Goal: Navigation & Orientation: Find specific page/section

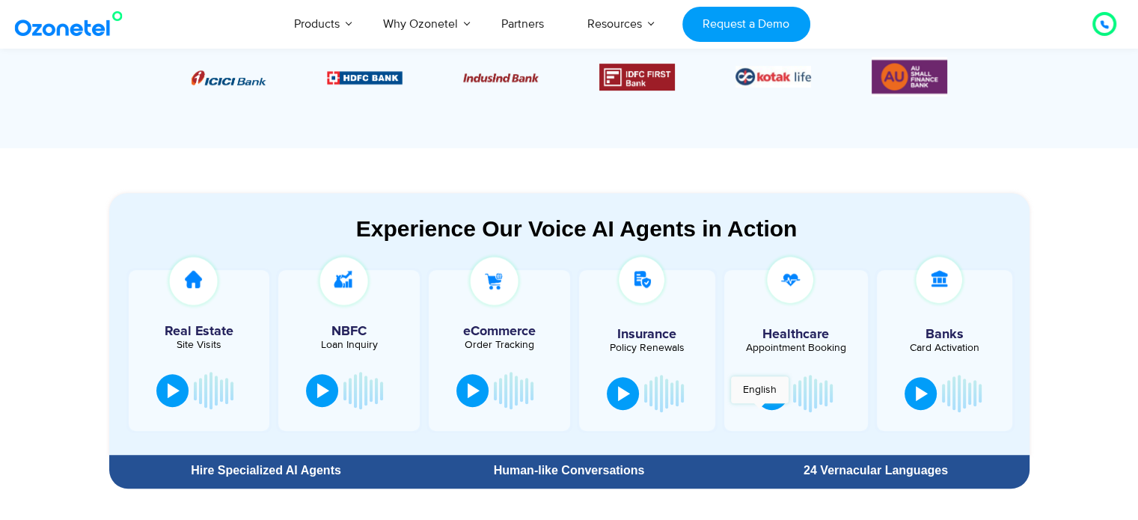
scroll to position [1047, 0]
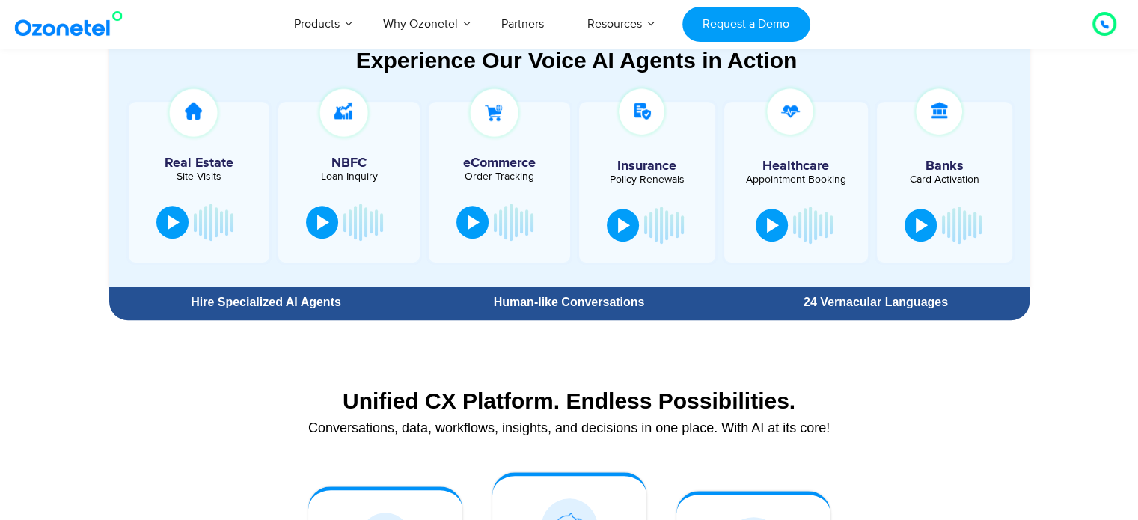
click at [948, 421] on div "Conversations, data, workflows, insights, and decisions in one place. With AI a…" at bounding box center [569, 427] width 905 height 13
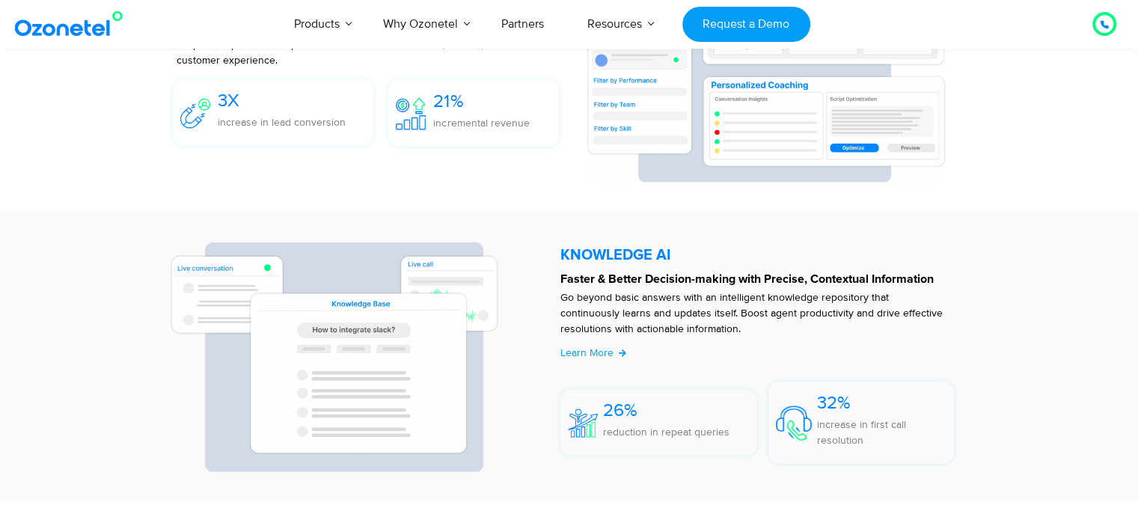
scroll to position [8298, 0]
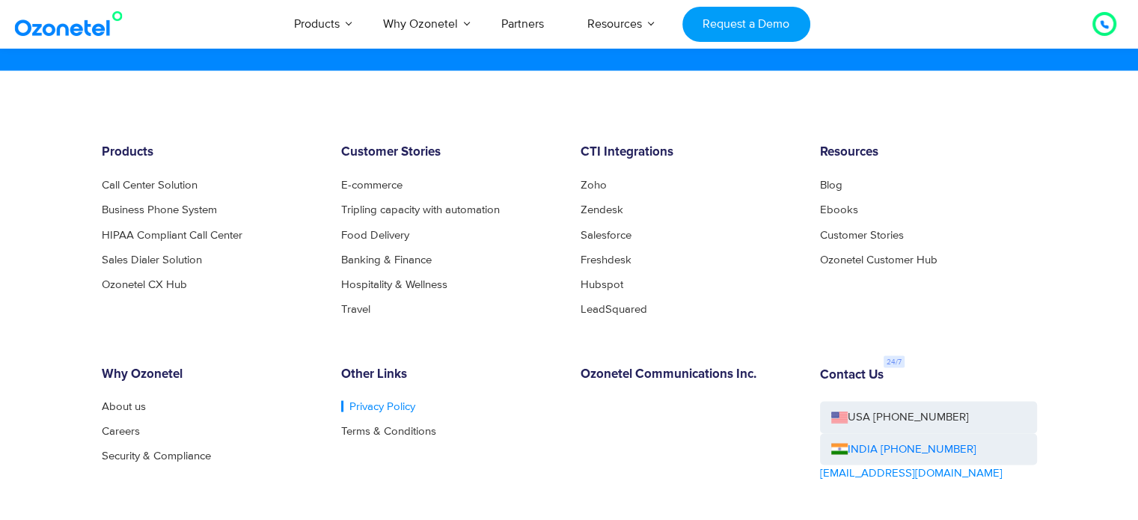
click at [383, 400] on link "Privacy Policy" at bounding box center [378, 405] width 74 height 11
click at [386, 425] on link "Terms & Conditions" at bounding box center [392, 430] width 103 height 11
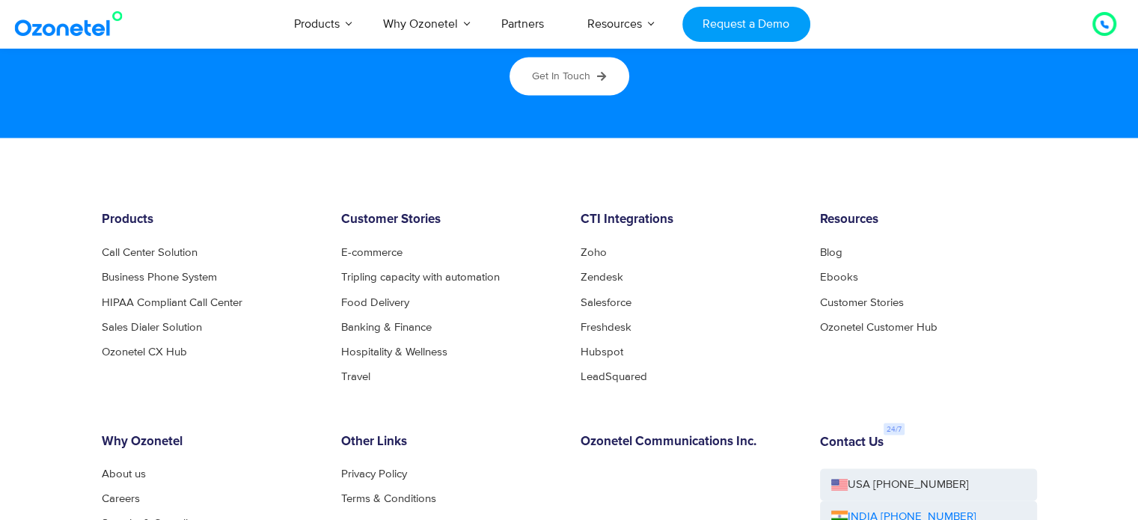
scroll to position [8149, 0]
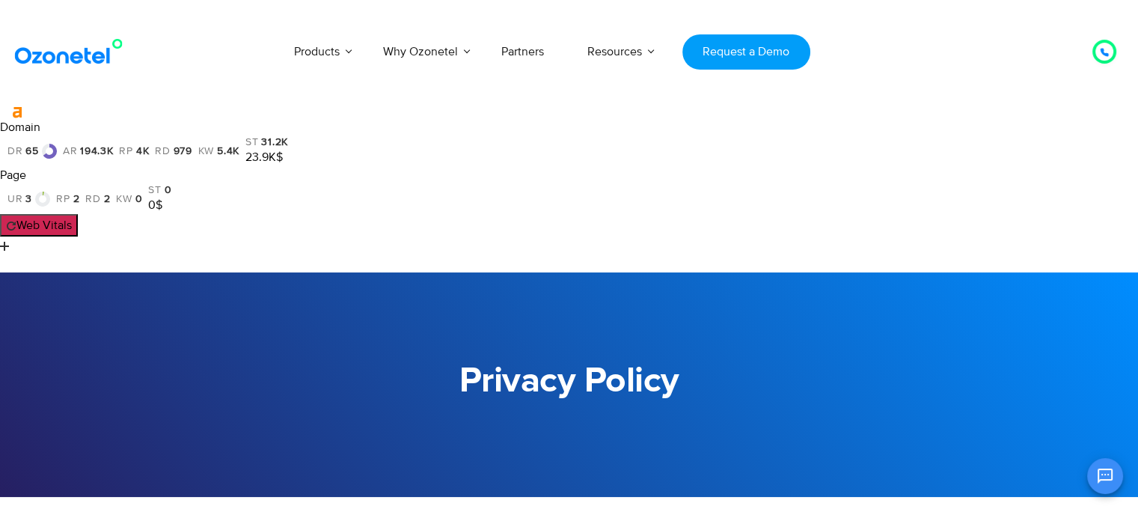
click at [724, 296] on section "Privacy Policy" at bounding box center [569, 384] width 1138 height 224
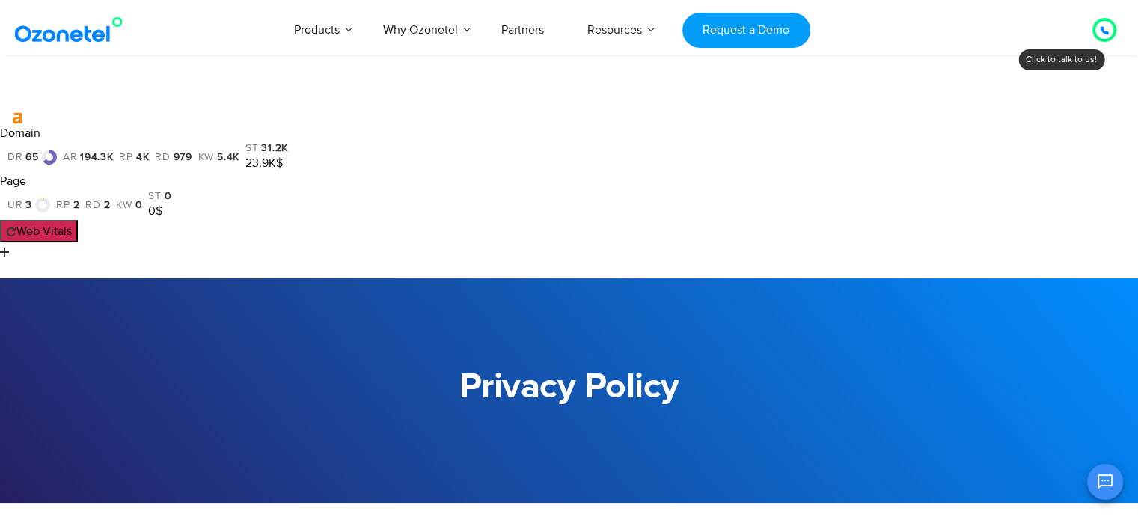
scroll to position [4133, 0]
